Goal: Check status: Check status

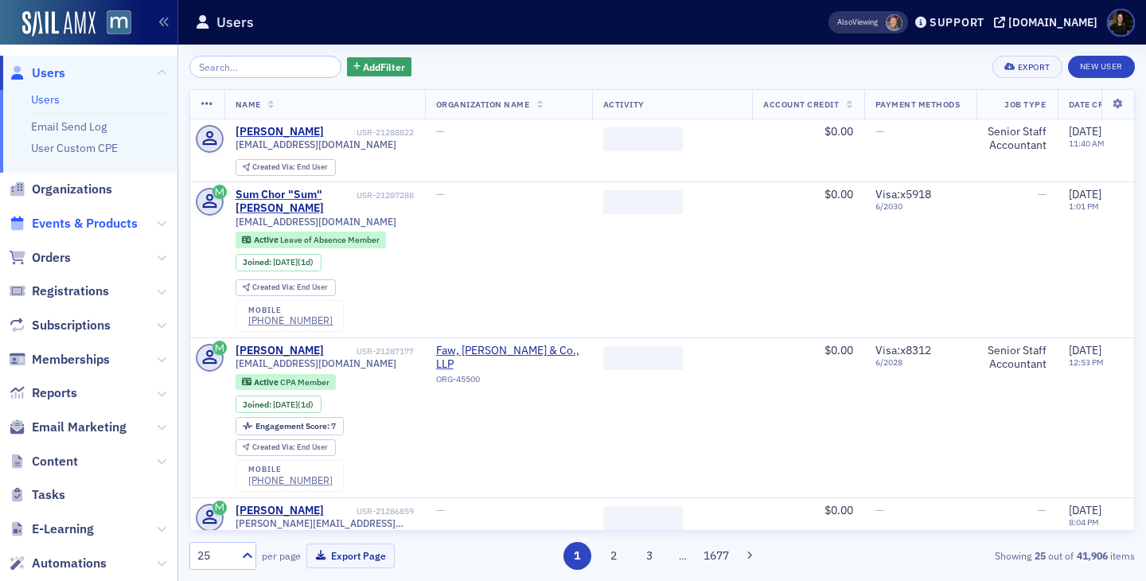
click at [68, 217] on span "Events & Products" at bounding box center [85, 224] width 106 height 18
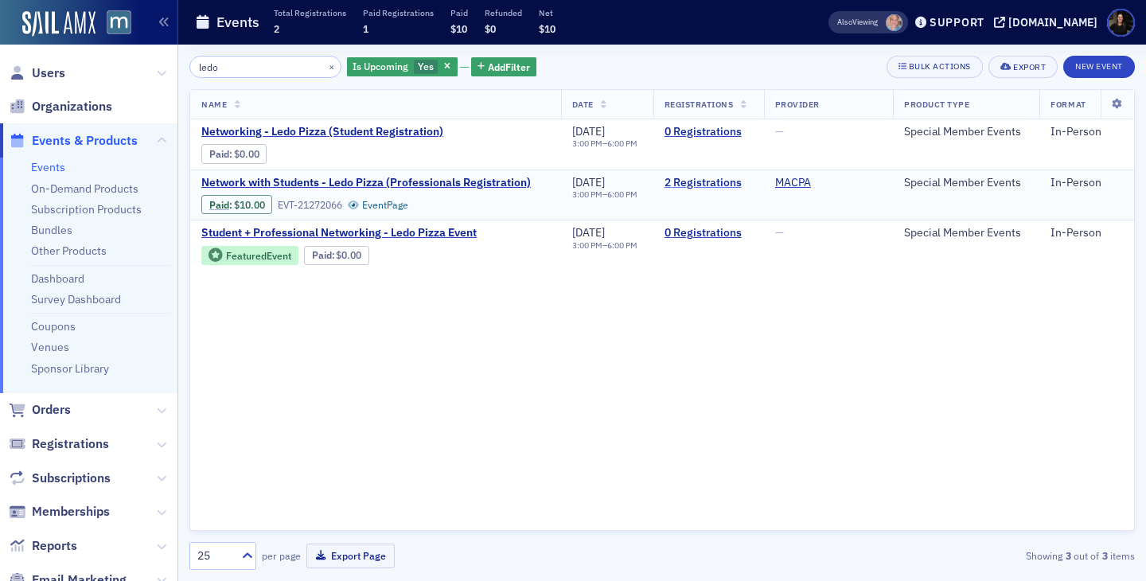
type input "ledo"
click at [722, 186] on link "2 Registrations" at bounding box center [708, 183] width 88 height 14
